Goal: Task Accomplishment & Management: Complete application form

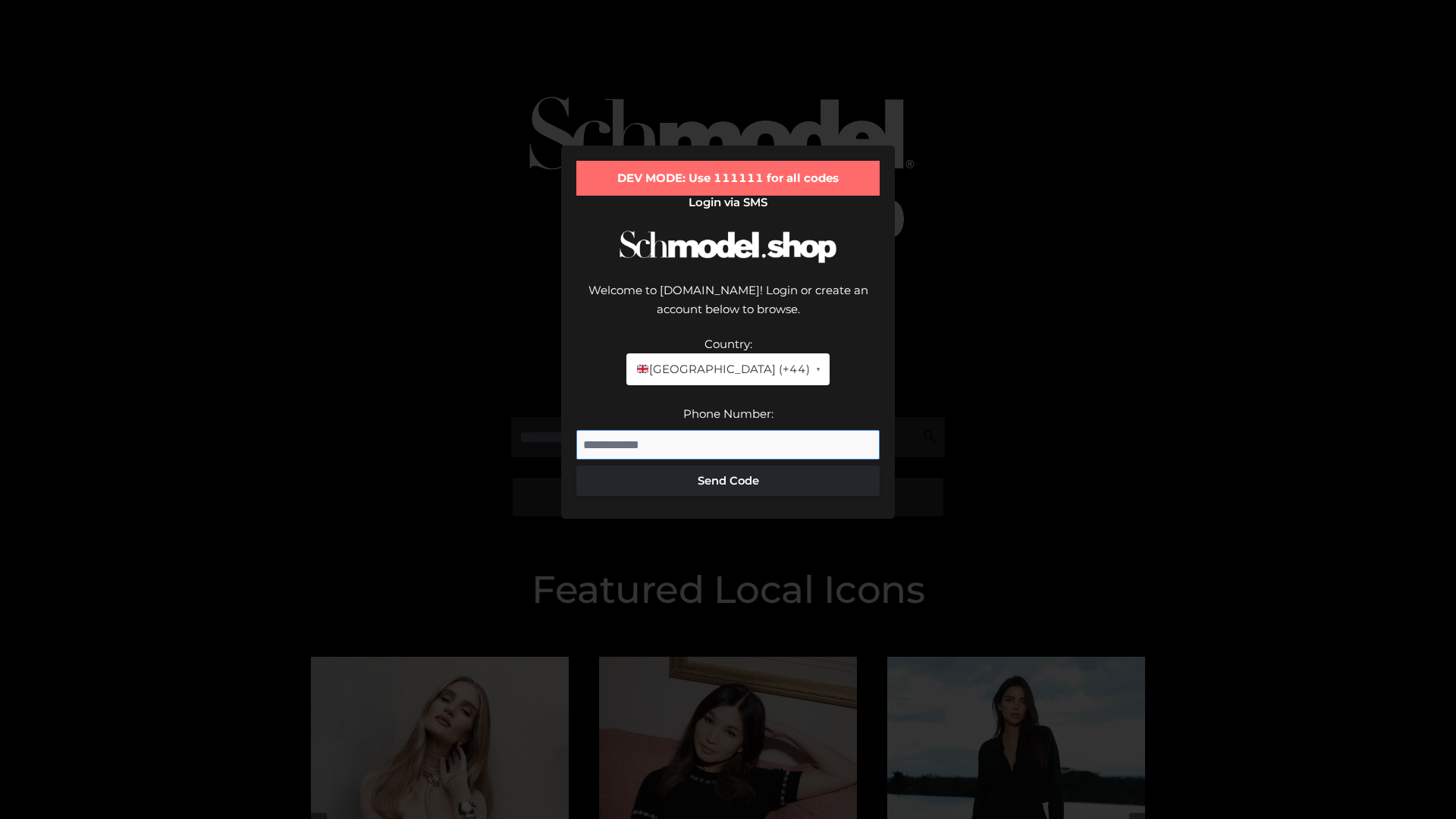
click at [728, 430] on input "Phone Number:" at bounding box center [728, 445] width 304 height 30
type input "**********"
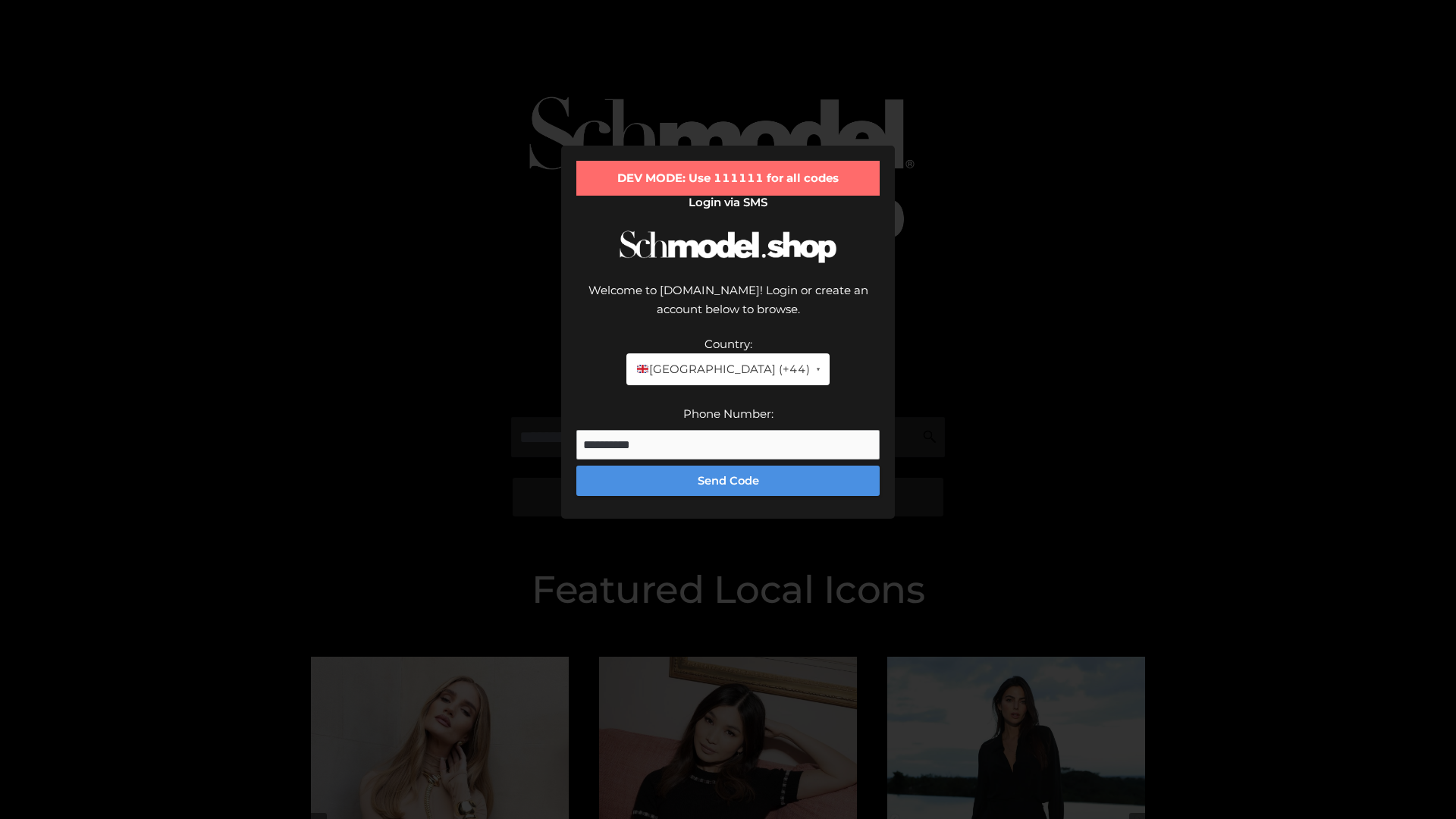
click at [728, 466] on button "Send Code" at bounding box center [728, 481] width 304 height 30
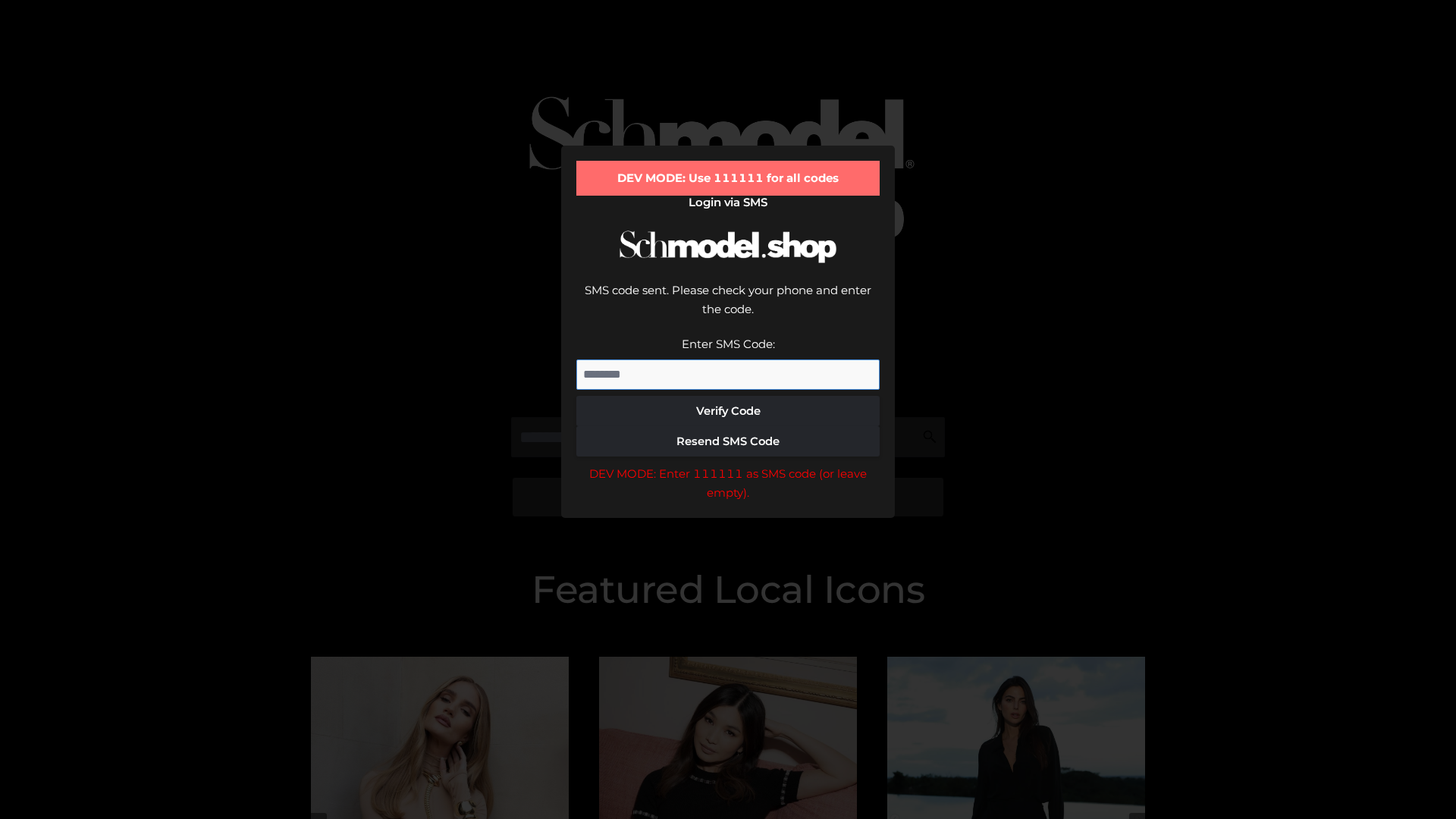
click at [728, 359] on input "Enter SMS Code:" at bounding box center [728, 375] width 304 height 30
type input "******"
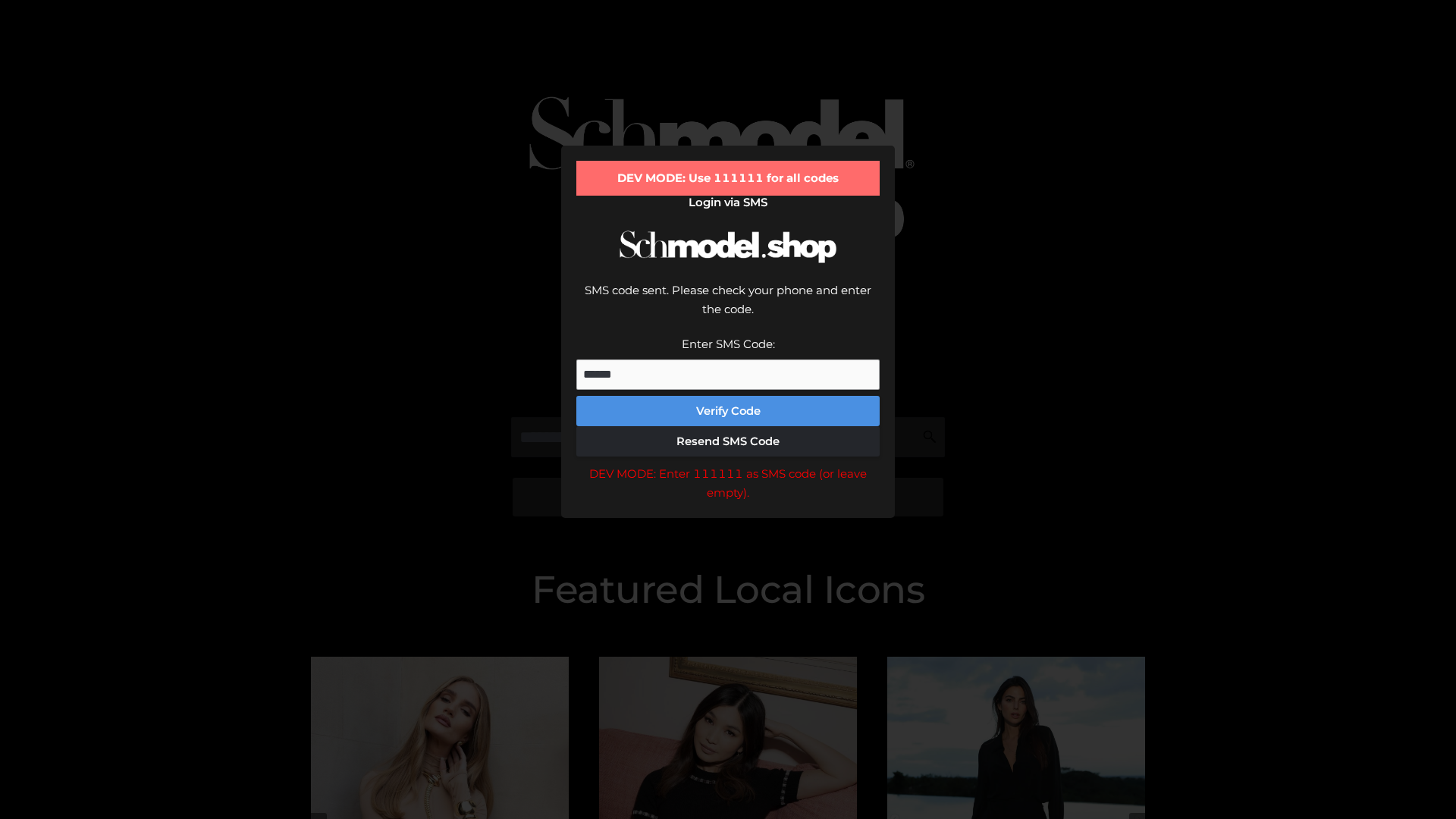
click at [728, 396] on button "Verify Code" at bounding box center [728, 411] width 304 height 30
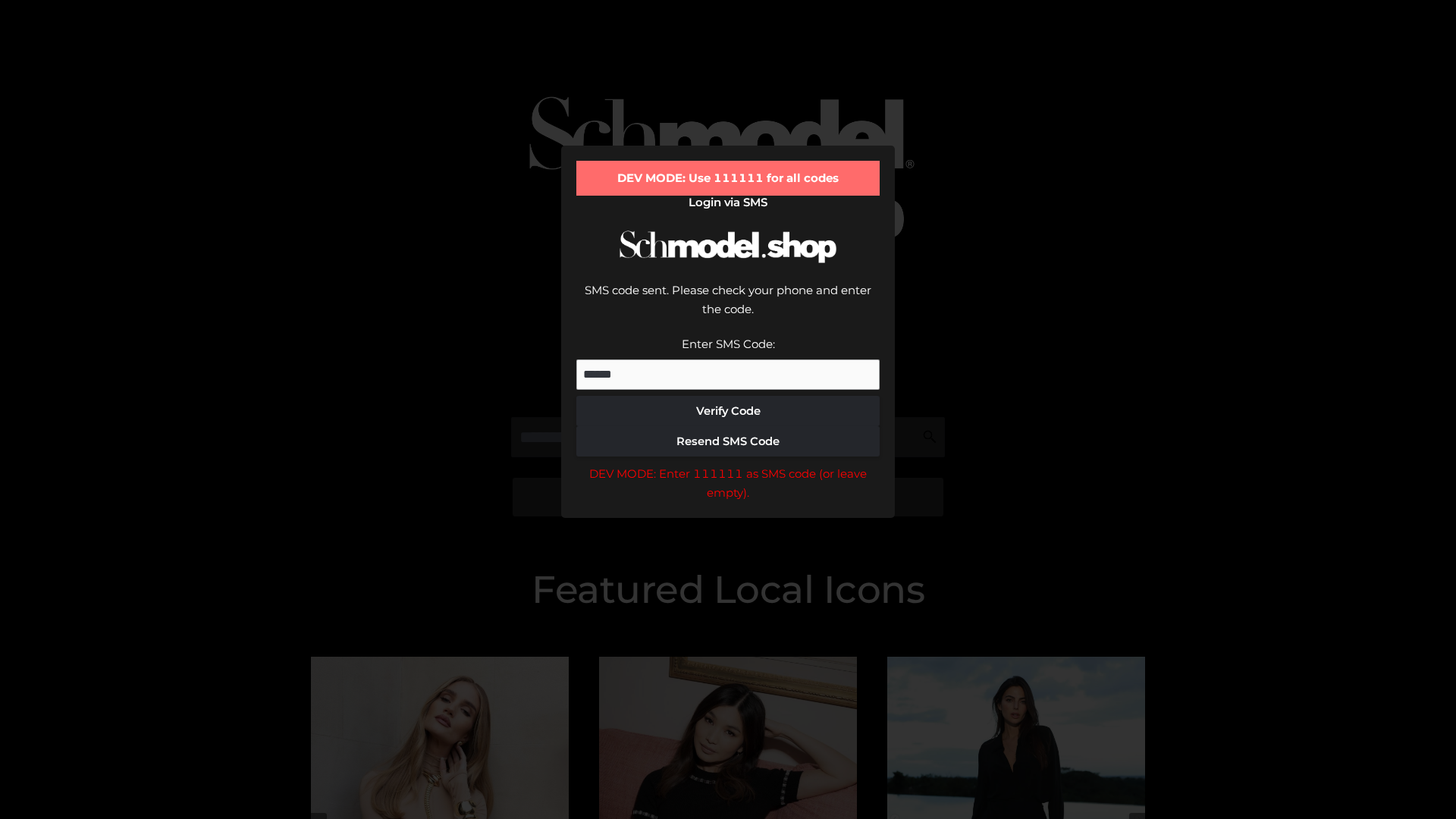
click at [728, 464] on div "DEV MODE: Enter 111111 as SMS code (or leave empty)." at bounding box center [728, 483] width 304 height 39
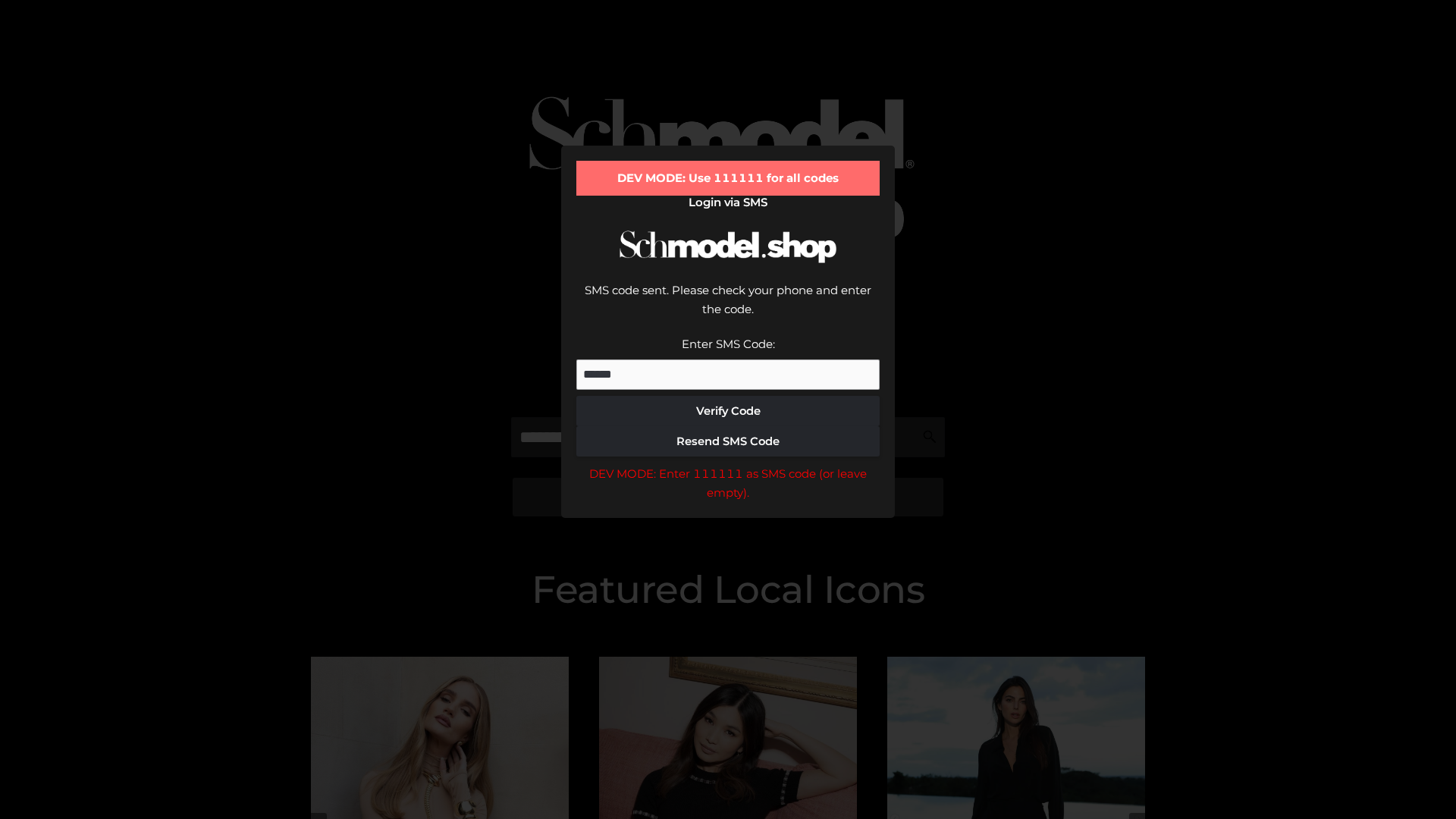
click at [728, 464] on div "DEV MODE: Enter 111111 as SMS code (or leave empty)." at bounding box center [728, 483] width 304 height 39
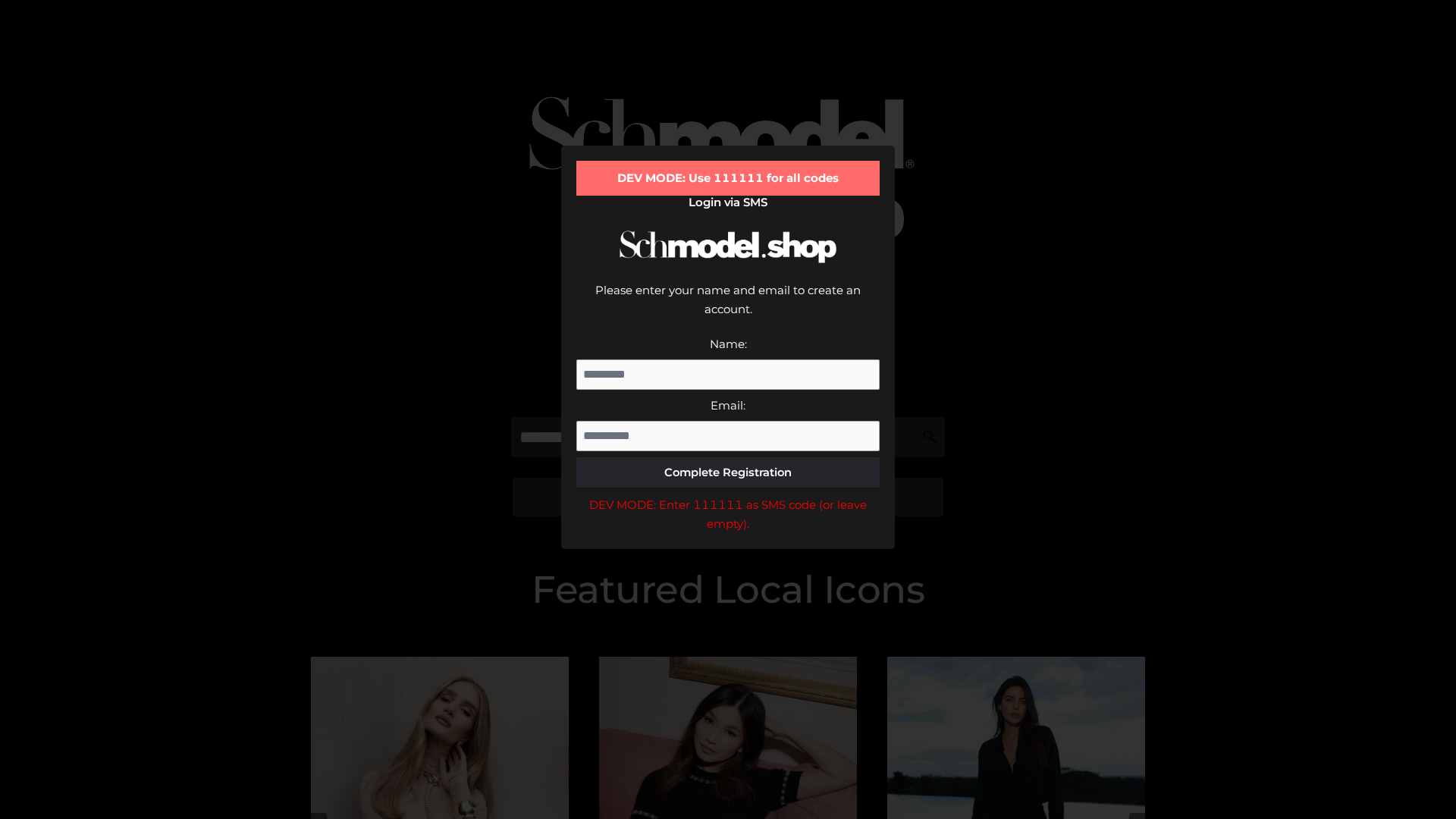
click at [728, 495] on div "DEV MODE: Enter 111111 as SMS code (or leave empty)." at bounding box center [728, 514] width 304 height 39
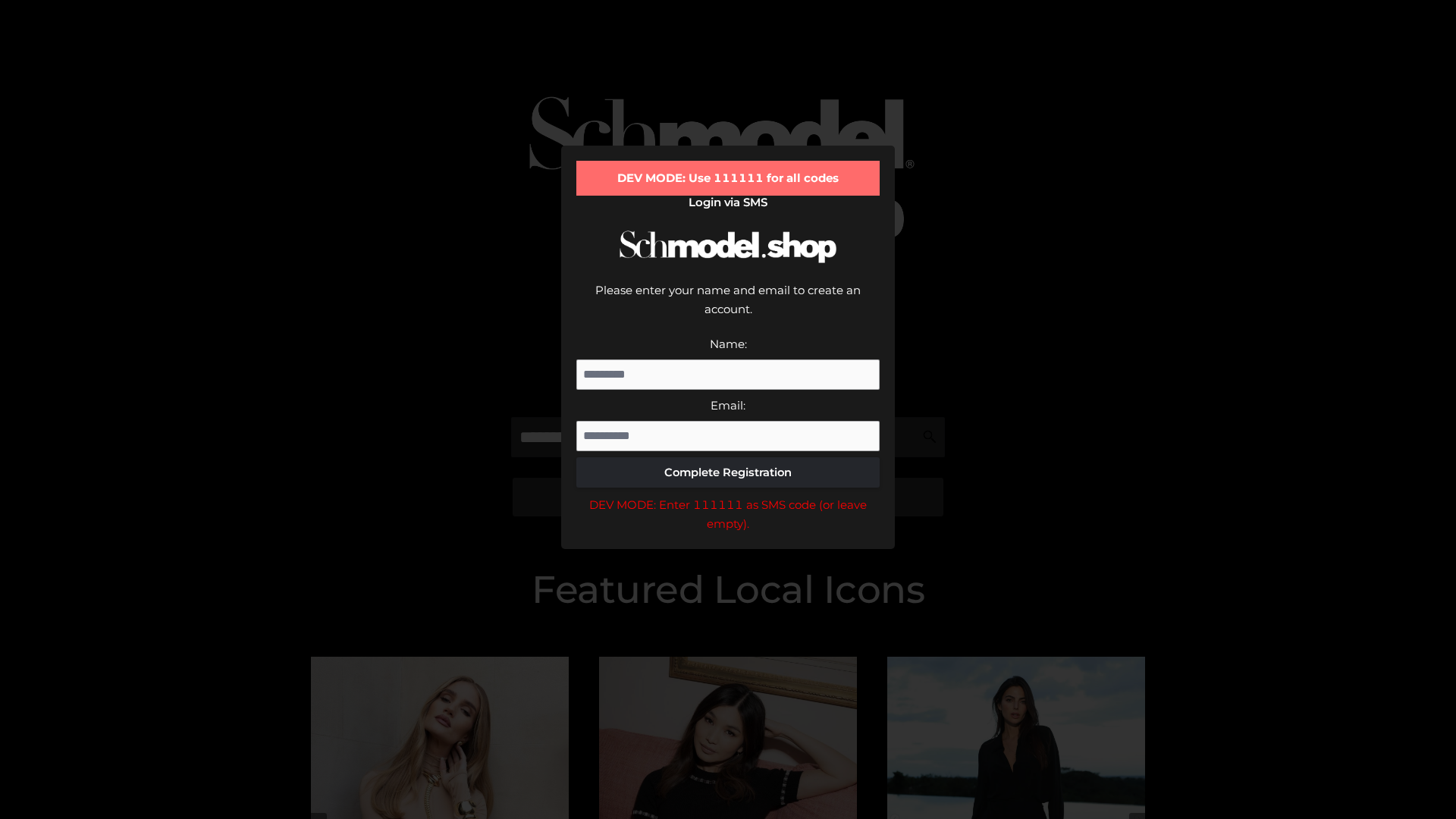
click at [728, 495] on div "DEV MODE: Enter 111111 as SMS code (or leave empty)." at bounding box center [728, 514] width 304 height 39
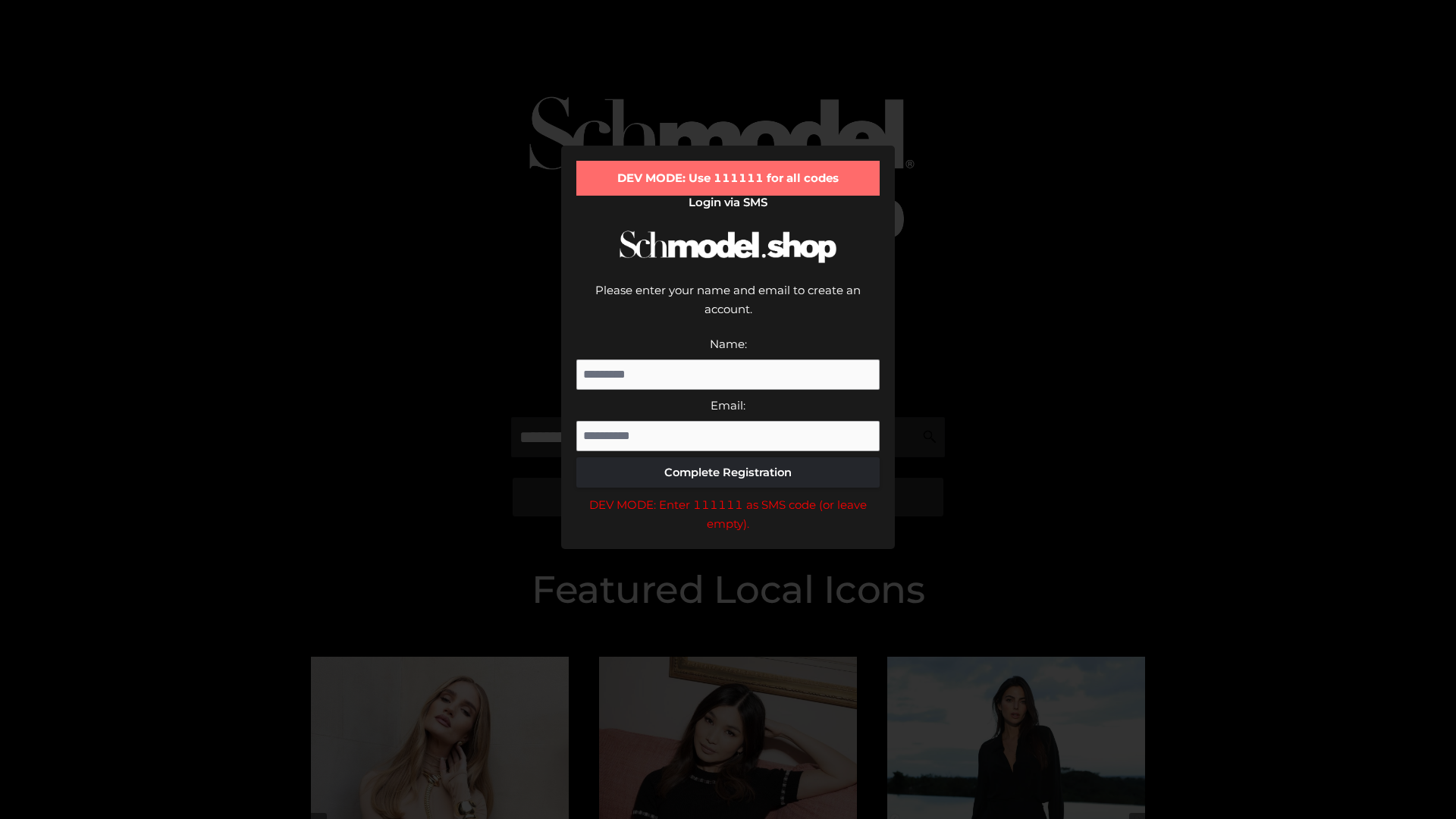
click at [728, 495] on div "DEV MODE: Enter 111111 as SMS code (or leave empty)." at bounding box center [728, 514] width 304 height 39
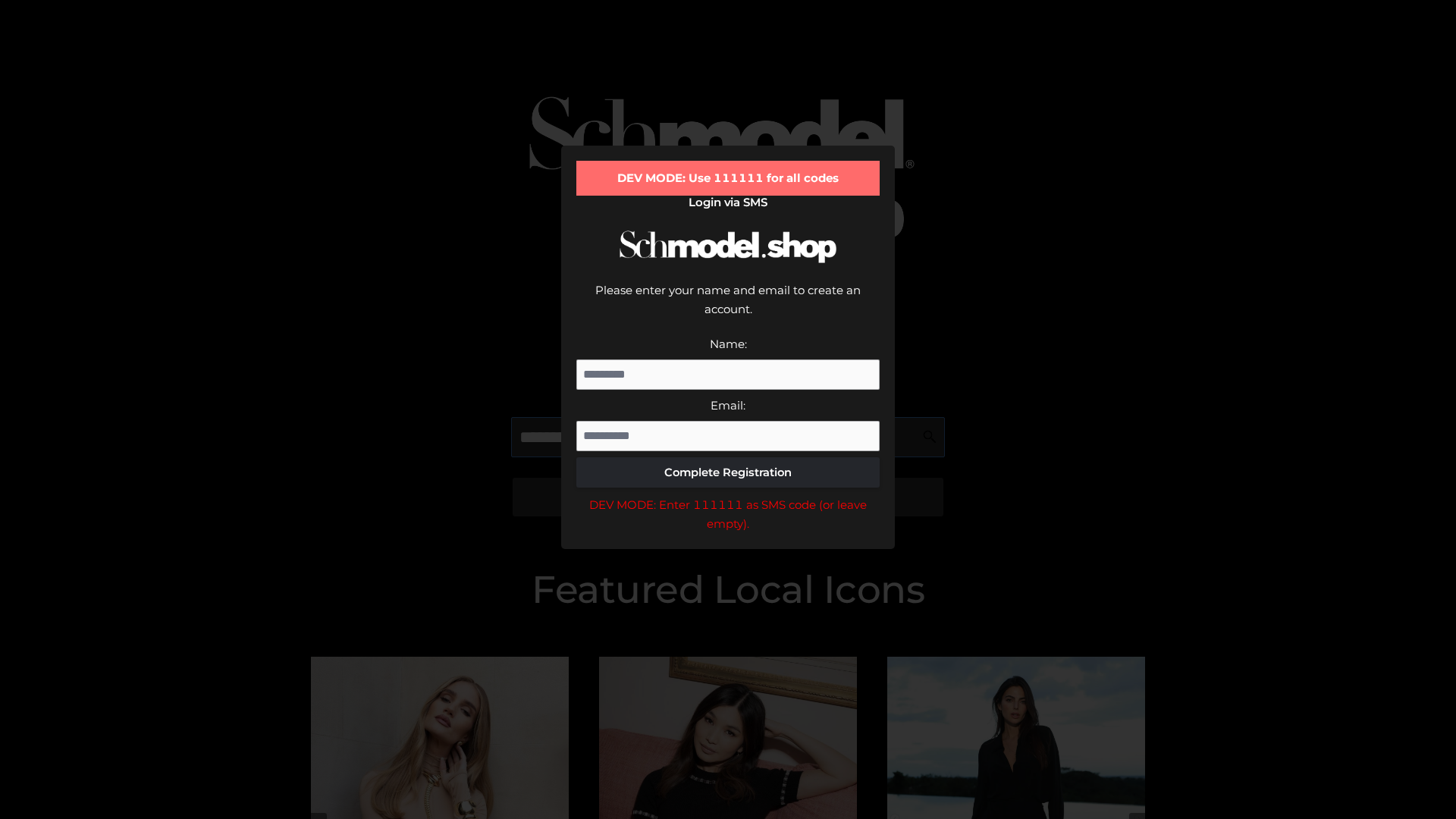
scroll to position [0, 1]
click at [728, 495] on div "DEV MODE: Enter 111111 as SMS code (or leave empty)." at bounding box center [728, 514] width 304 height 39
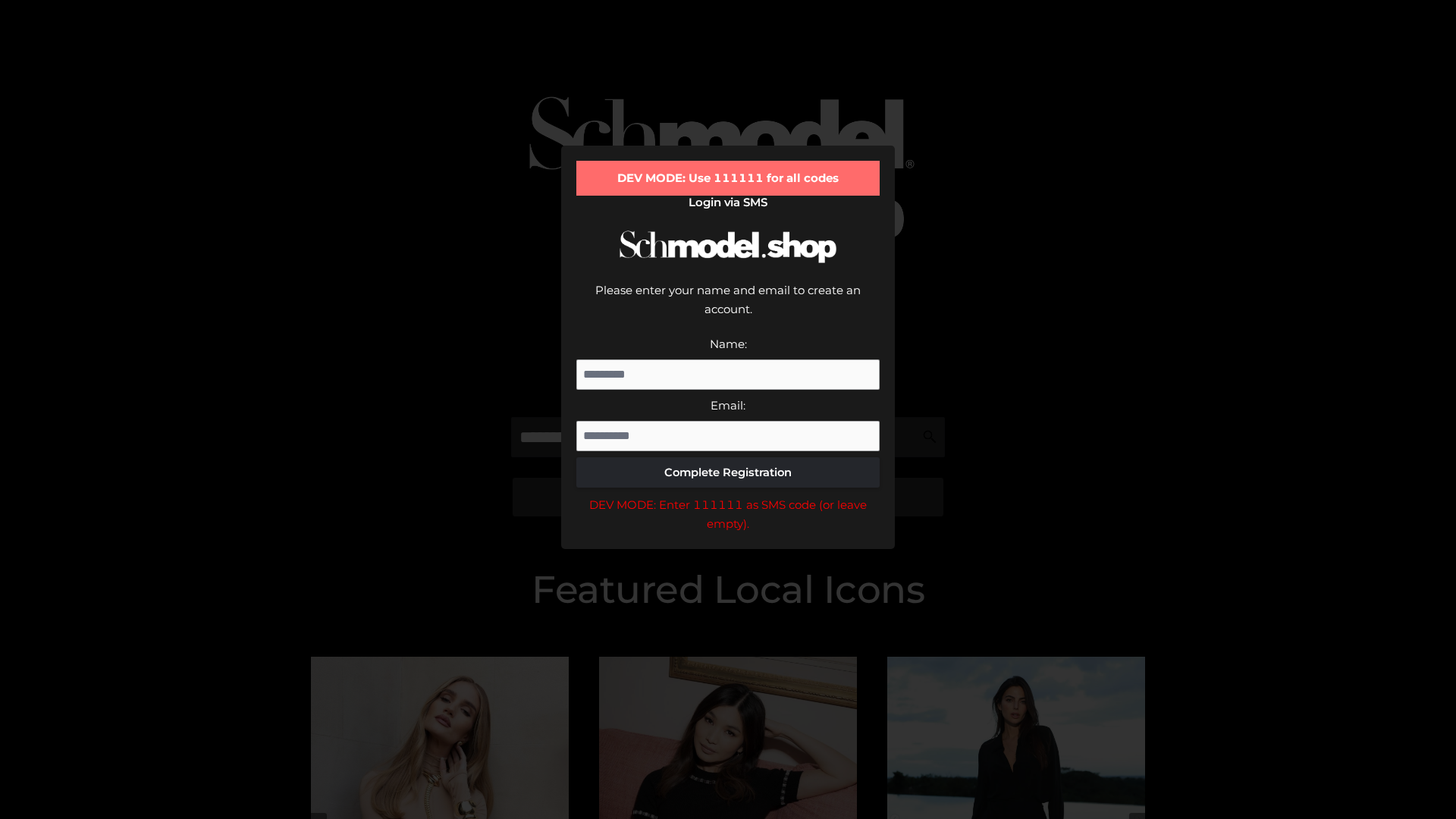
click at [728, 495] on div "DEV MODE: Enter 111111 as SMS code (or leave empty)." at bounding box center [728, 514] width 304 height 39
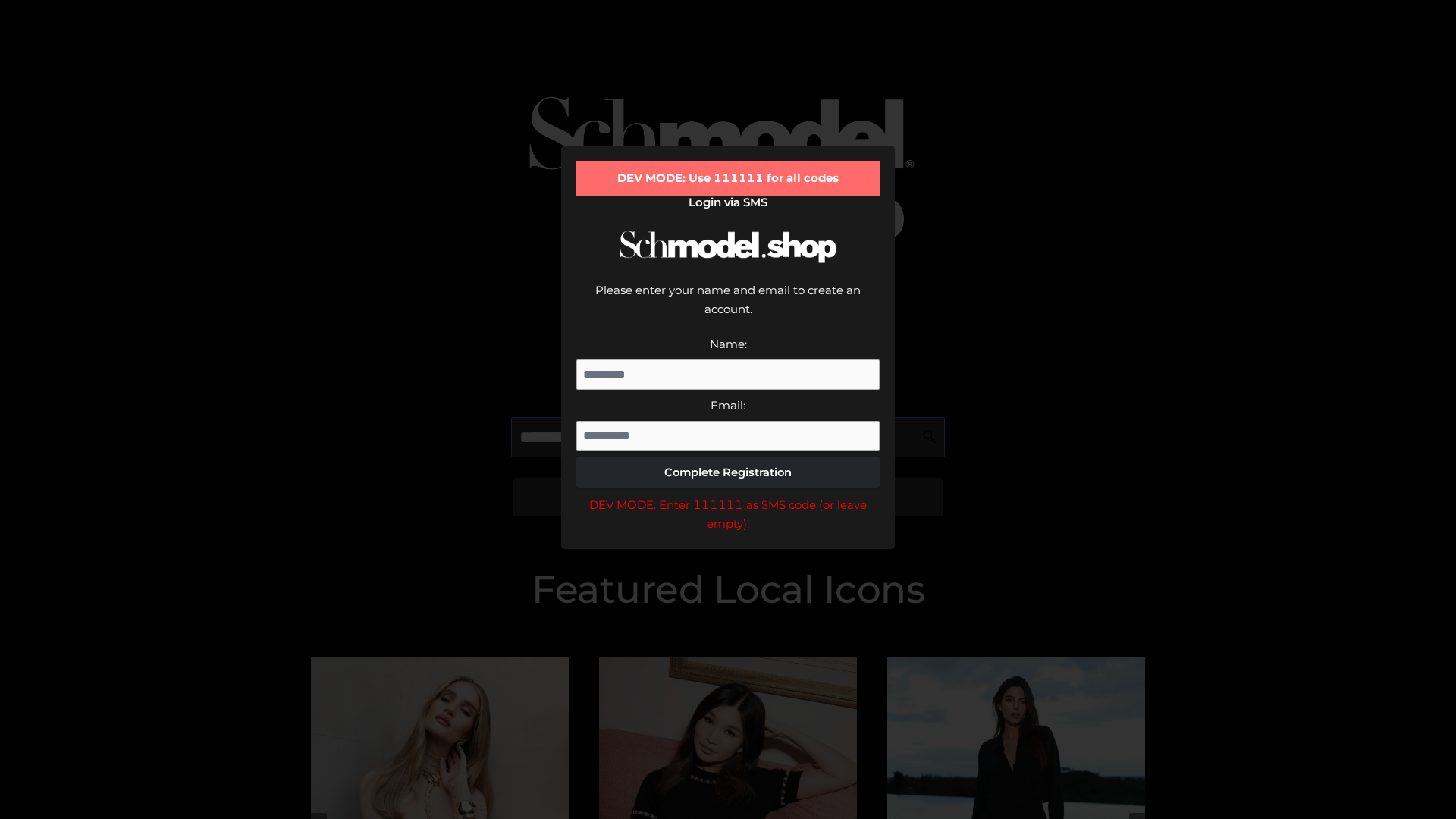
scroll to position [0, 92]
click at [728, 495] on div "DEV MODE: Enter 111111 as SMS code (or leave empty)." at bounding box center [728, 514] width 304 height 39
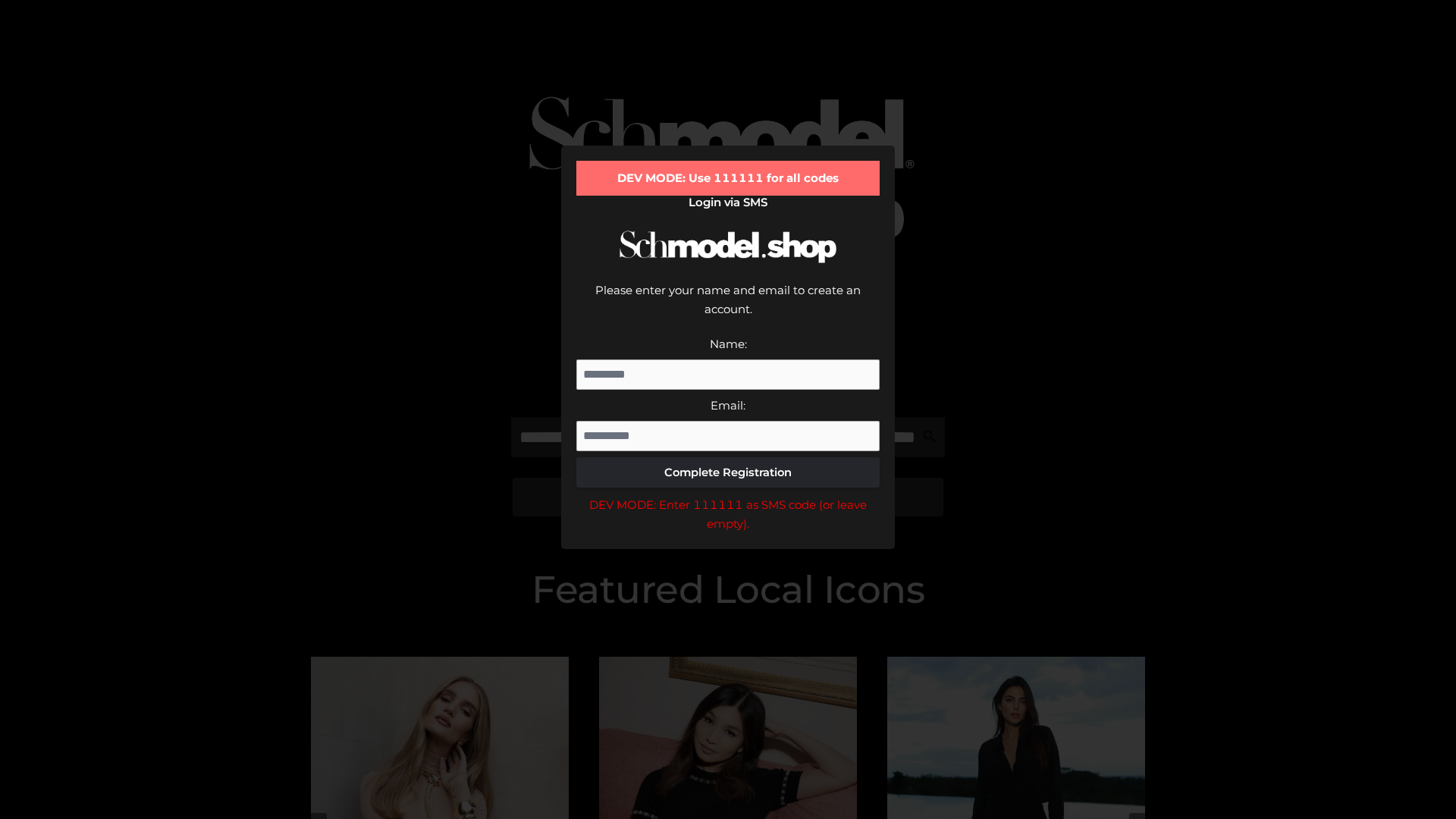
click at [728, 495] on div "DEV MODE: Enter 111111 as SMS code (or leave empty)." at bounding box center [728, 514] width 304 height 39
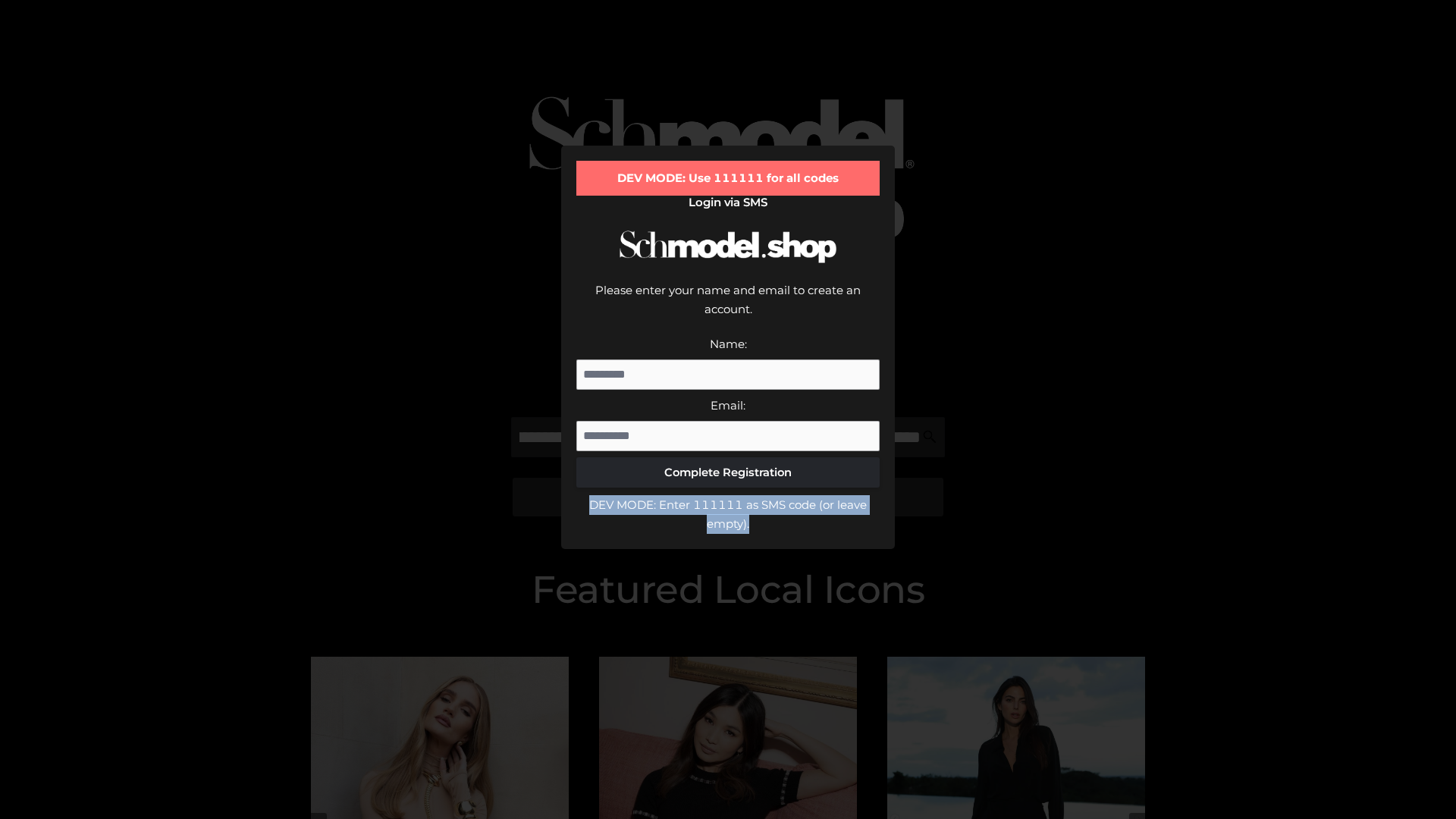
scroll to position [0, 0]
type input "**********"
